Goal: Task Accomplishment & Management: Use online tool/utility

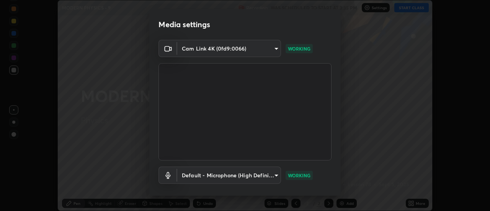
scroll to position [40, 0]
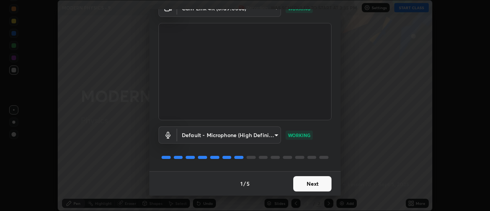
click at [313, 185] on button "Next" at bounding box center [313, 183] width 38 height 15
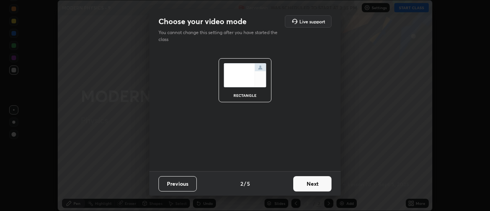
scroll to position [0, 0]
click at [314, 184] on button "Next" at bounding box center [313, 183] width 38 height 15
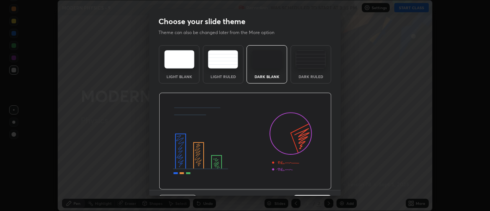
scroll to position [19, 0]
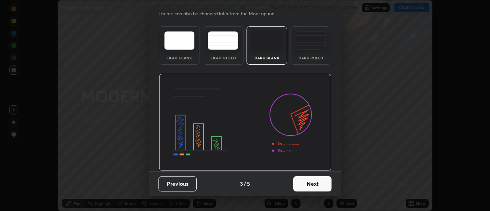
click at [313, 185] on button "Next" at bounding box center [313, 183] width 38 height 15
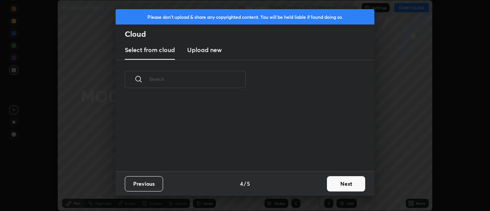
scroll to position [0, 0]
click at [329, 184] on button "Next" at bounding box center [346, 183] width 38 height 15
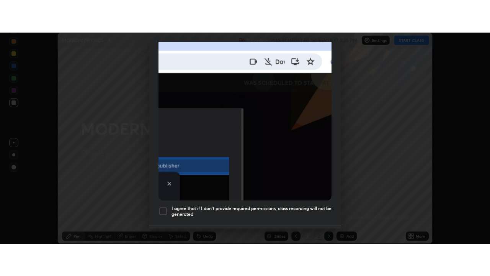
scroll to position [197, 0]
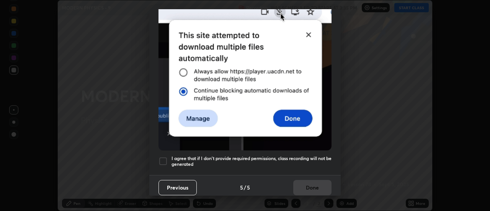
click at [162, 157] on div at bounding box center [163, 161] width 9 height 9
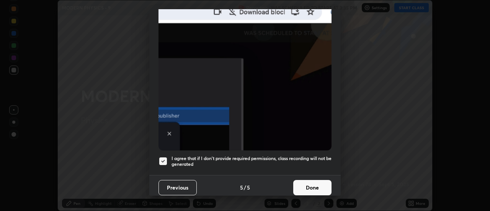
click at [305, 184] on button "Done" at bounding box center [313, 187] width 38 height 15
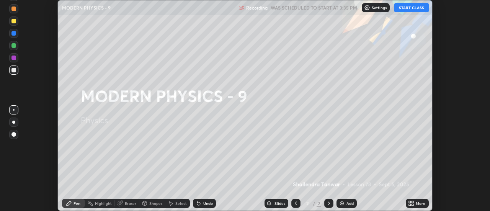
click at [415, 6] on button "START CLASS" at bounding box center [412, 7] width 34 height 9
click at [12, 123] on div at bounding box center [13, 122] width 9 height 9
click at [341, 203] on img at bounding box center [342, 203] width 6 height 6
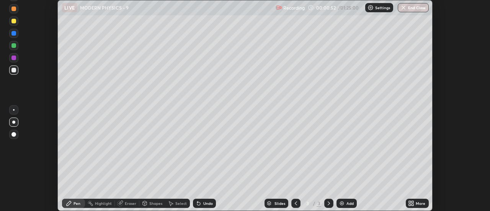
click at [410, 202] on icon at bounding box center [410, 202] width 2 height 2
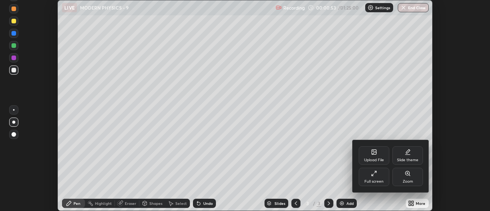
click at [377, 182] on div "Full screen" at bounding box center [374, 182] width 19 height 4
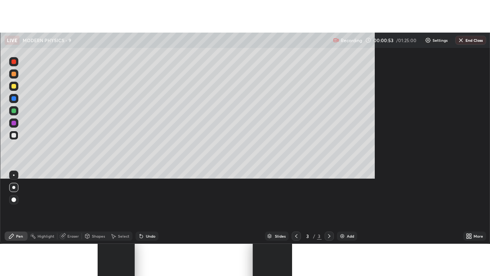
scroll to position [276, 490]
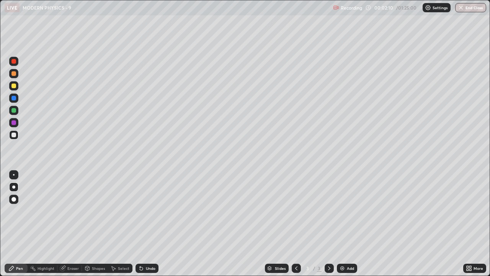
click at [16, 112] on div at bounding box center [13, 110] width 5 height 5
click at [73, 211] on div "Eraser" at bounding box center [72, 268] width 11 height 4
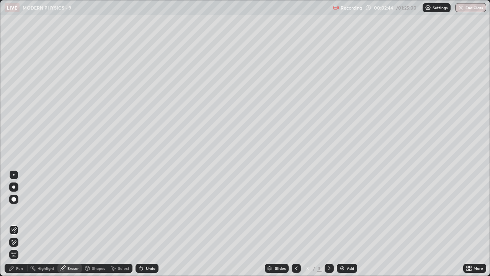
click at [22, 211] on div "Pen" at bounding box center [19, 268] width 7 height 4
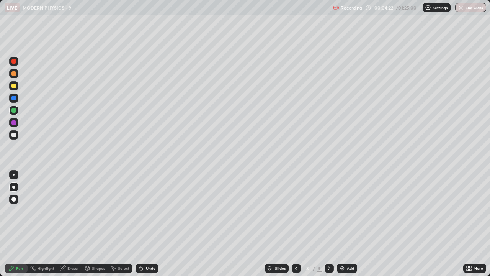
click at [15, 134] on div at bounding box center [13, 135] width 5 height 5
click at [351, 211] on div "Add" at bounding box center [347, 268] width 20 height 9
click at [15, 137] on div at bounding box center [13, 135] width 5 height 5
click at [48, 211] on div "Highlight" at bounding box center [46, 268] width 17 height 4
click at [20, 211] on div "Pen" at bounding box center [16, 268] width 23 height 9
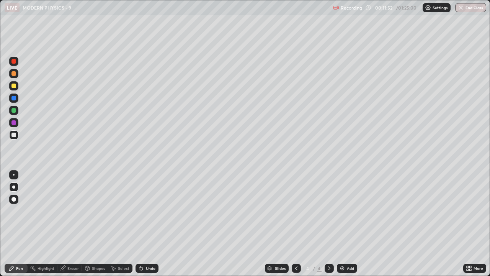
click at [350, 211] on div "Add" at bounding box center [350, 268] width 7 height 4
click at [143, 211] on icon at bounding box center [141, 268] width 6 height 6
click at [147, 211] on div "Undo" at bounding box center [151, 268] width 10 height 4
click at [151, 211] on div "Undo" at bounding box center [151, 268] width 10 height 4
click at [45, 211] on div "Highlight" at bounding box center [46, 268] width 17 height 4
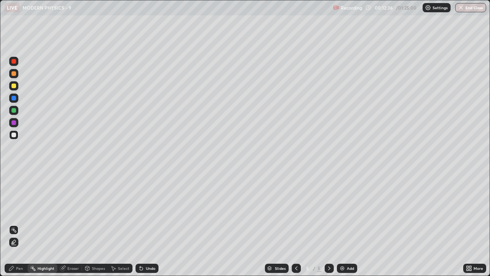
click at [72, 211] on div "Eraser" at bounding box center [72, 268] width 11 height 4
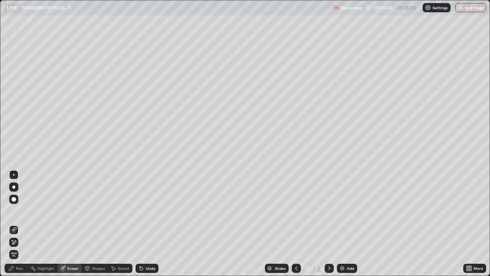
click at [20, 211] on div "Pen" at bounding box center [19, 268] width 7 height 4
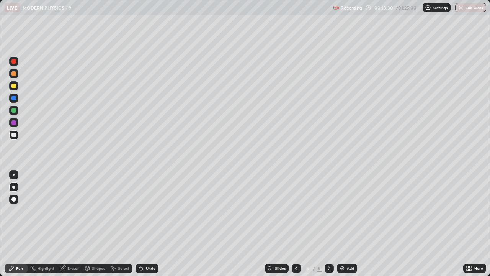
click at [14, 87] on div at bounding box center [13, 86] width 5 height 5
click at [148, 211] on div "Undo" at bounding box center [151, 268] width 10 height 4
click at [51, 211] on div "Highlight" at bounding box center [43, 268] width 30 height 9
click at [47, 211] on div "Highlight" at bounding box center [46, 268] width 17 height 4
click at [19, 211] on div "Pen" at bounding box center [19, 268] width 7 height 4
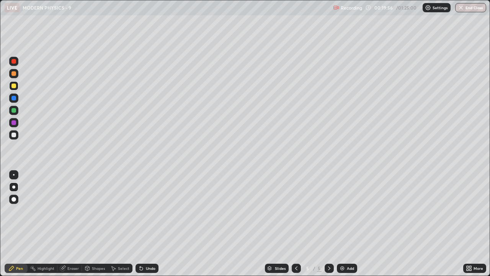
click at [349, 211] on div "Add" at bounding box center [350, 268] width 7 height 4
click at [15, 136] on div at bounding box center [13, 135] width 5 height 5
click at [13, 88] on div at bounding box center [13, 86] width 5 height 5
click at [344, 211] on img at bounding box center [342, 268] width 6 height 6
click at [295, 211] on icon at bounding box center [297, 268] width 6 height 6
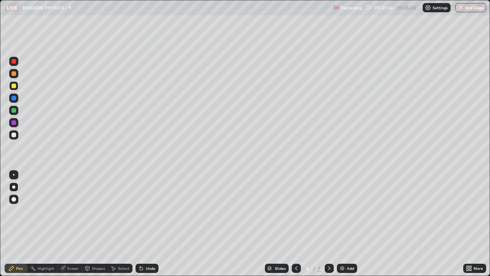
click at [329, 211] on icon at bounding box center [329, 268] width 6 height 6
click at [14, 136] on div at bounding box center [13, 135] width 5 height 5
click at [48, 211] on div "Highlight" at bounding box center [46, 268] width 17 height 4
click at [12, 110] on div at bounding box center [13, 110] width 5 height 5
click at [15, 211] on div "Pen" at bounding box center [16, 268] width 23 height 9
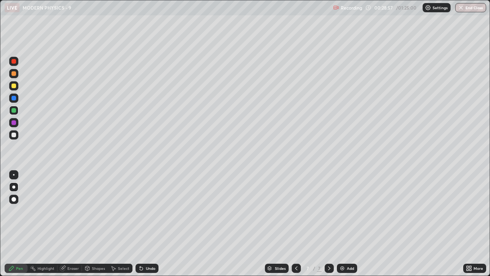
click at [116, 211] on div "Select" at bounding box center [120, 268] width 25 height 9
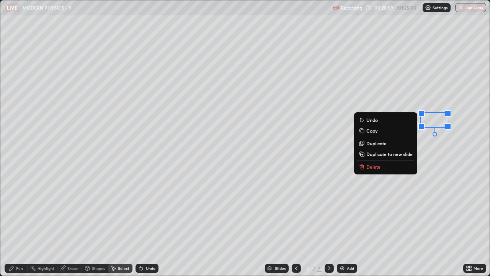
click at [379, 169] on button "Delete" at bounding box center [385, 166] width 57 height 9
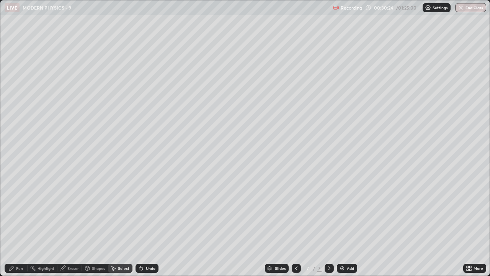
click at [343, 211] on img at bounding box center [342, 268] width 6 height 6
click at [92, 85] on div "0 ° Undo Copy Duplicate Duplicate to new slide Delete" at bounding box center [245, 137] width 490 height 275
click at [21, 211] on div "Pen" at bounding box center [16, 268] width 23 height 9
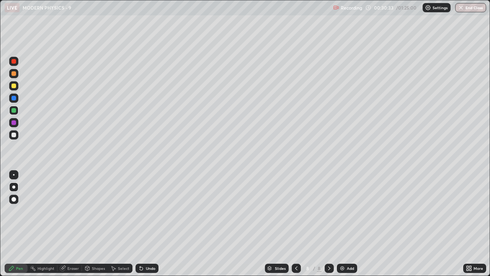
click at [15, 134] on div at bounding box center [13, 135] width 5 height 5
click at [342, 211] on img at bounding box center [342, 268] width 6 height 6
click at [16, 110] on div at bounding box center [13, 110] width 5 height 5
click at [339, 211] on img at bounding box center [342, 268] width 6 height 6
click at [13, 134] on div at bounding box center [13, 135] width 5 height 5
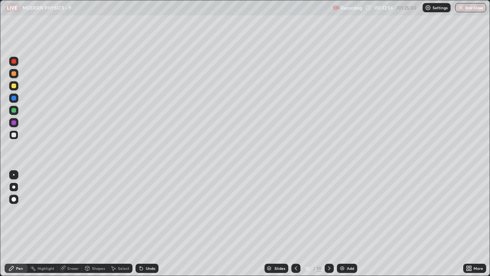
click at [15, 111] on div at bounding box center [13, 110] width 5 height 5
click at [15, 87] on div at bounding box center [13, 86] width 5 height 5
click at [15, 123] on div at bounding box center [13, 122] width 5 height 5
click at [340, 211] on img at bounding box center [342, 268] width 6 height 6
click at [13, 138] on div at bounding box center [13, 134] width 9 height 9
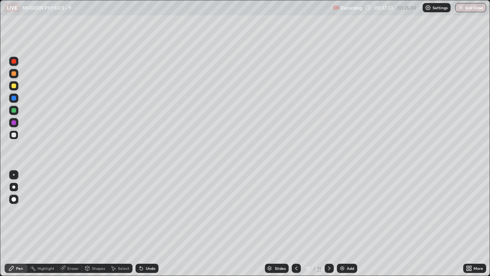
click at [14, 139] on div at bounding box center [13, 134] width 9 height 9
click at [13, 112] on div at bounding box center [13, 110] width 5 height 5
click at [151, 211] on div "Undo" at bounding box center [147, 268] width 23 height 9
click at [147, 211] on div "Undo" at bounding box center [151, 268] width 10 height 4
click at [14, 87] on div at bounding box center [13, 86] width 5 height 5
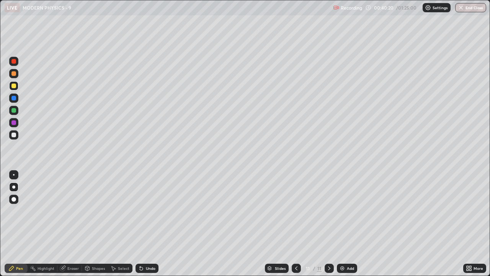
click at [13, 74] on div at bounding box center [13, 73] width 5 height 5
click at [471, 8] on button "End Class" at bounding box center [471, 7] width 31 height 9
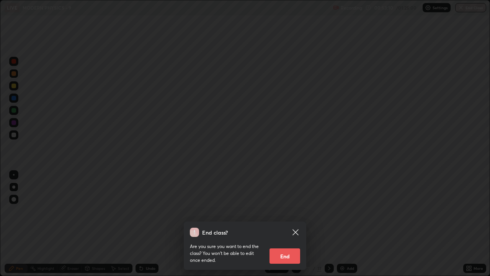
click at [285, 211] on button "End" at bounding box center [285, 255] width 31 height 15
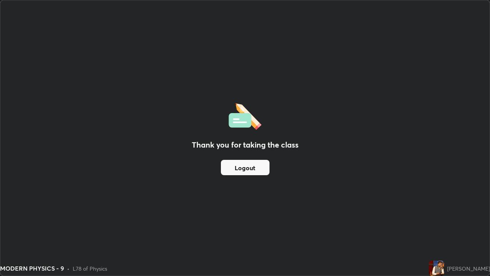
click at [261, 167] on button "Logout" at bounding box center [245, 167] width 49 height 15
